Goal: Information Seeking & Learning: Learn about a topic

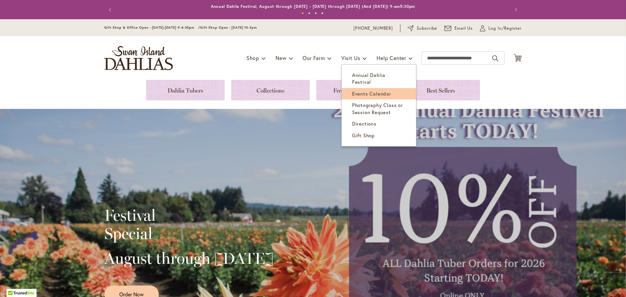
click at [356, 90] on span "Events Calendar" at bounding box center [371, 93] width 39 height 7
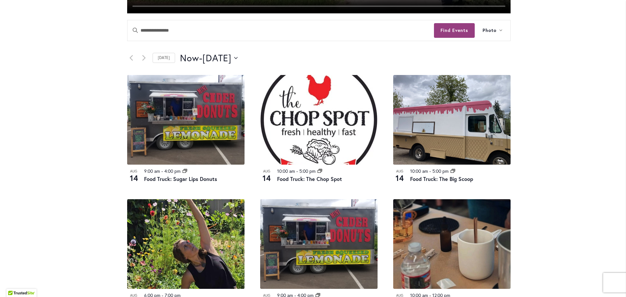
scroll to position [326, 0]
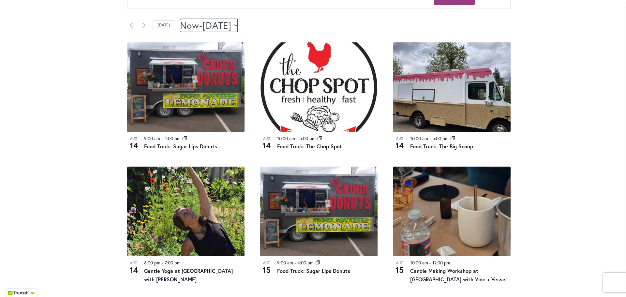
click at [238, 27] on button "Now Now - 8/16/2025 August 16" at bounding box center [209, 25] width 58 height 13
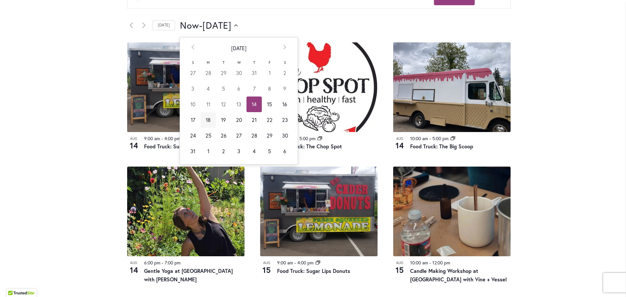
click at [204, 121] on td "18" at bounding box center [207, 120] width 15 height 16
type input "*********"
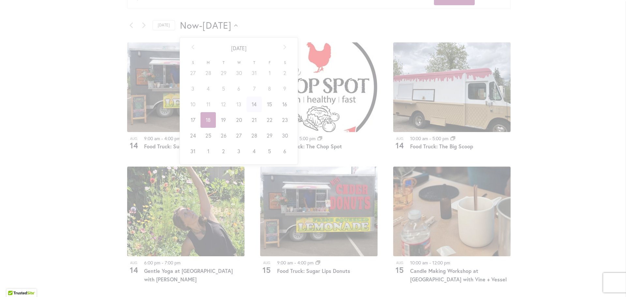
scroll to position [0, 26]
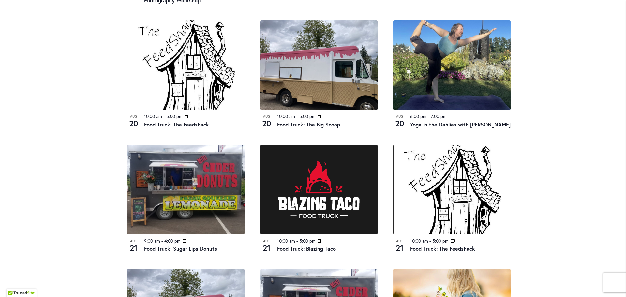
scroll to position [521, 0]
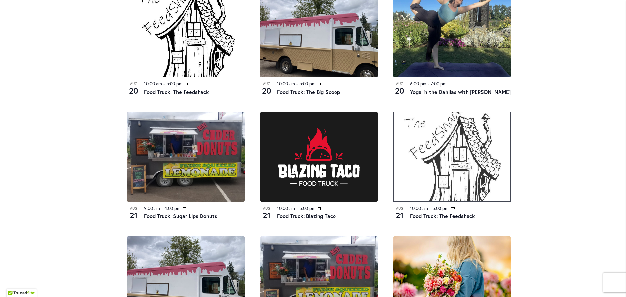
click at [453, 159] on img at bounding box center [451, 157] width 117 height 90
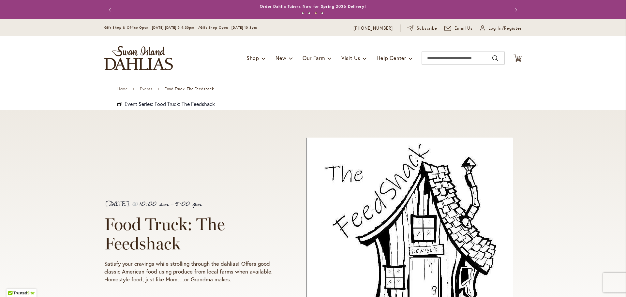
click at [567, 191] on div "[DATE] 10:00 am - 5:00 pm Food Truck: The Feedshack Satisfy your cravings while…" at bounding box center [313, 242] width 626 height 264
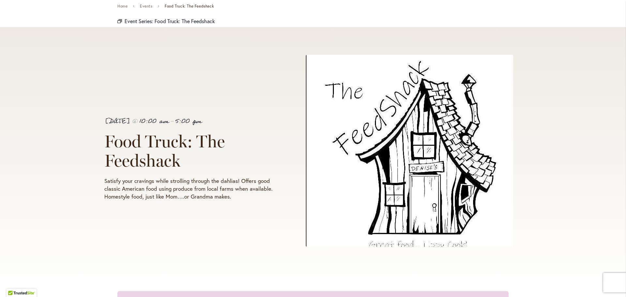
scroll to position [98, 0]
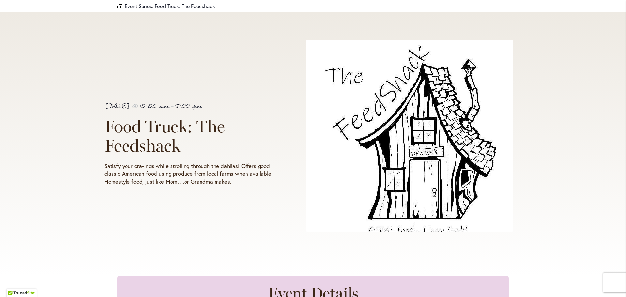
click at [201, 209] on div "[DATE] 10:00 am - 5:00 pm Food Truck: The Feedshack Satisfy your cravings while…" at bounding box center [312, 142] width 417 height 204
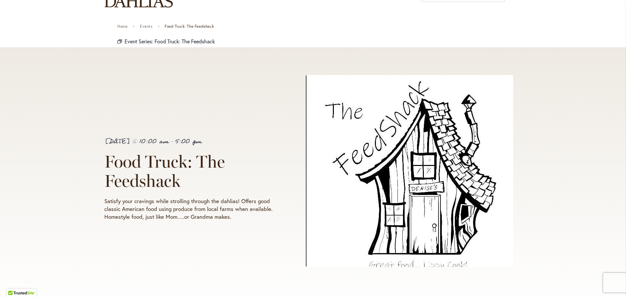
scroll to position [65, 0]
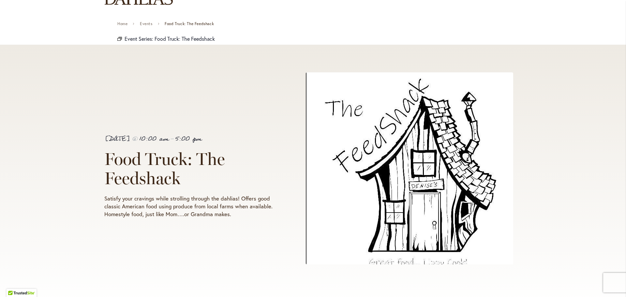
click at [427, 202] on img at bounding box center [409, 168] width 207 height 192
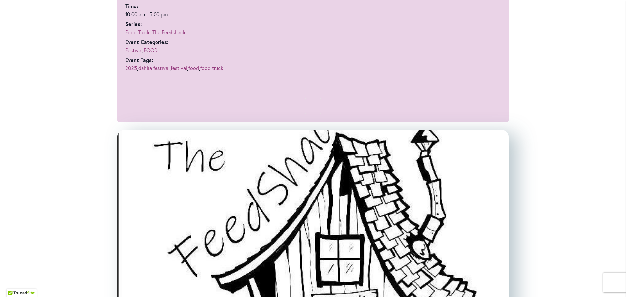
scroll to position [456, 0]
